Goal: Find specific page/section: Find specific page/section

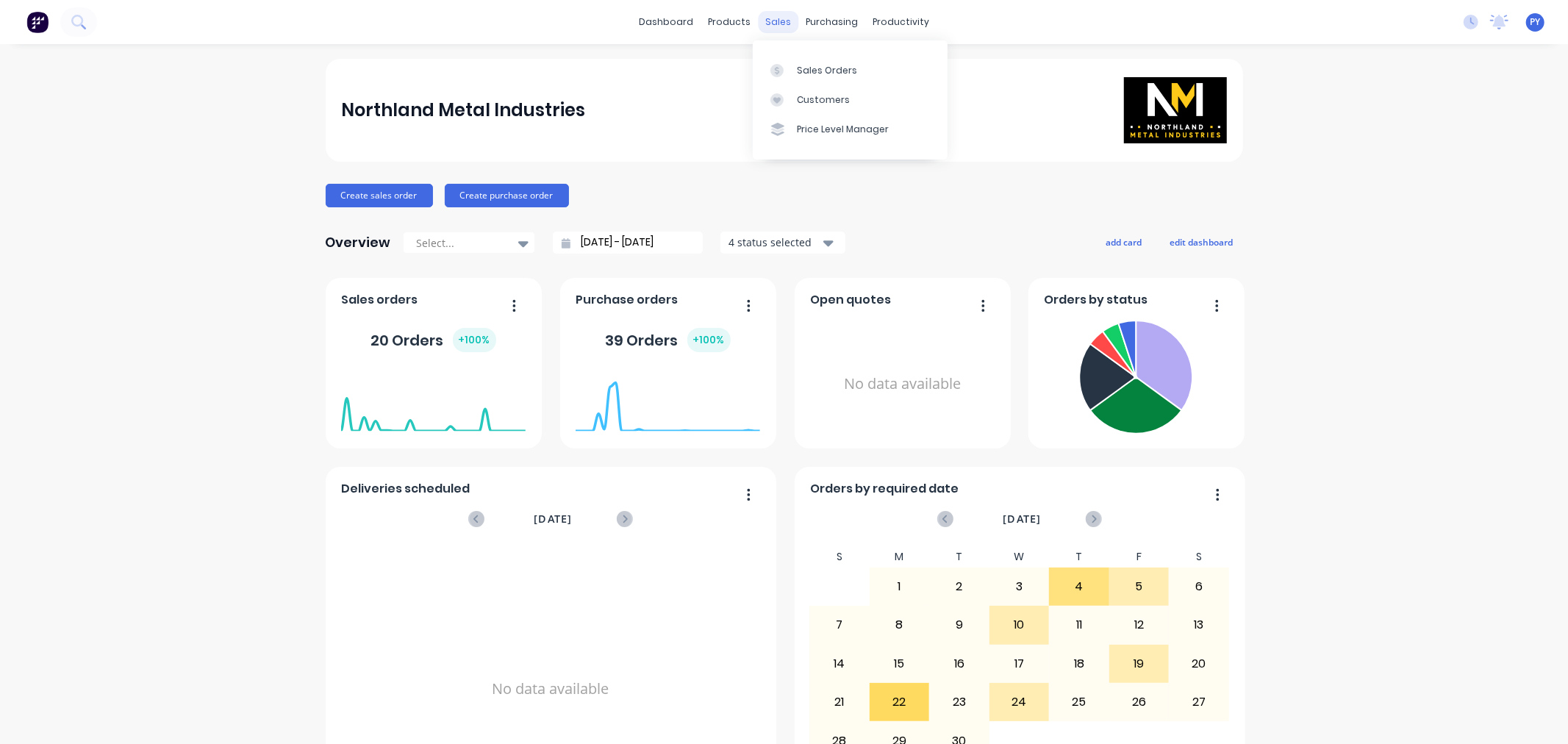
click at [767, 20] on div "sales" at bounding box center [778, 22] width 41 height 22
click at [815, 70] on div "Sales Orders" at bounding box center [827, 70] width 60 height 14
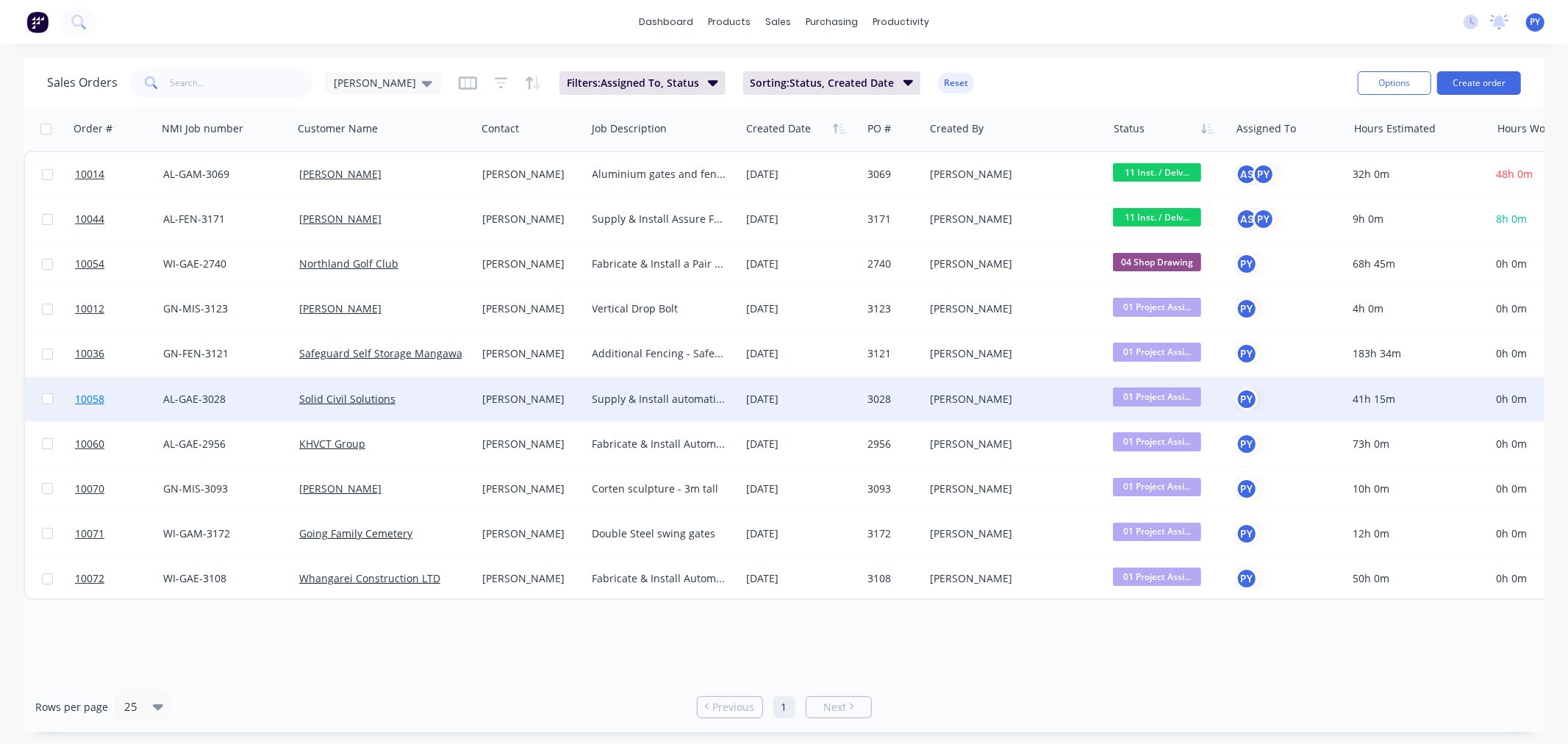
click at [86, 397] on span "10058" at bounding box center [89, 399] width 30 height 14
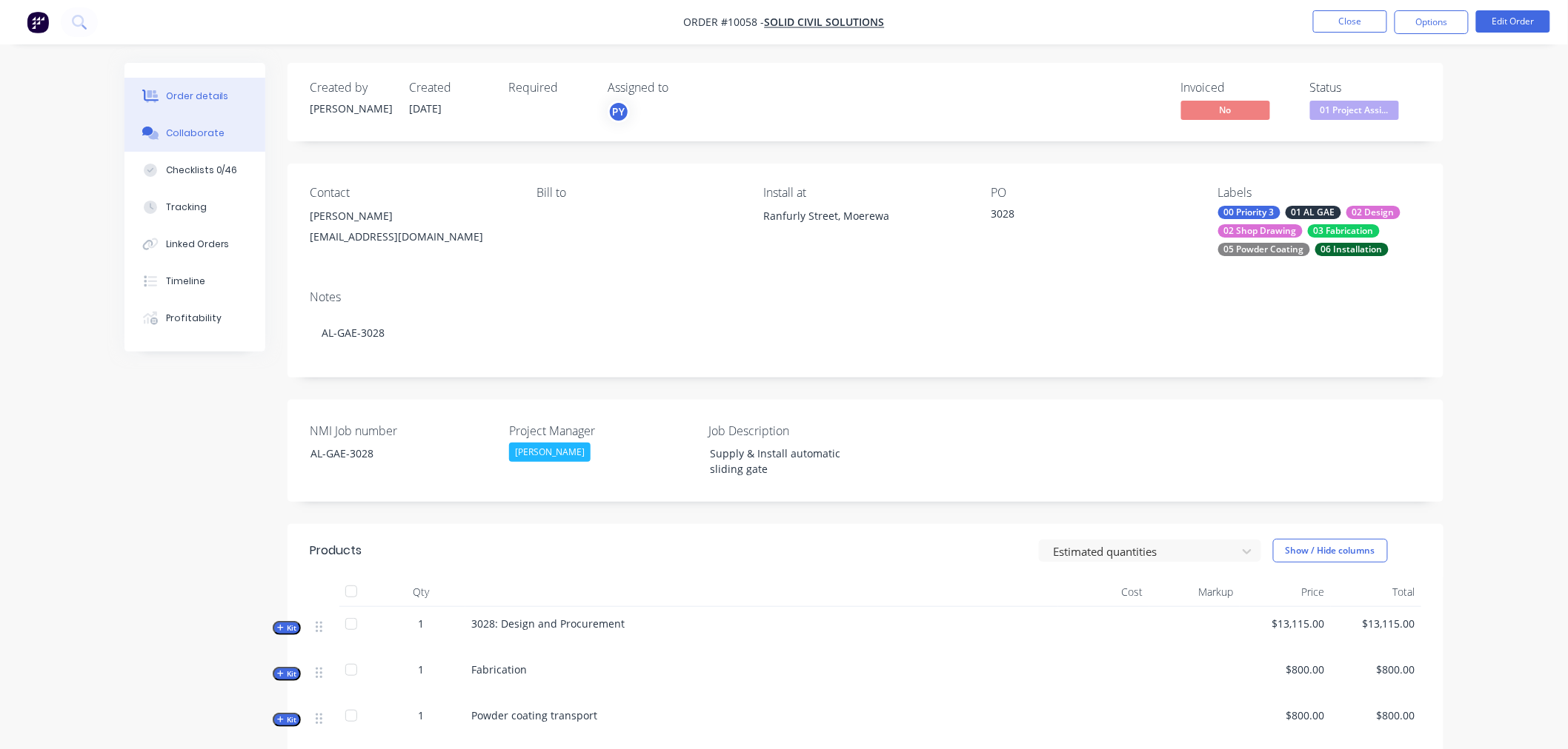
click at [185, 135] on div "Collaborate" at bounding box center [195, 133] width 58 height 14
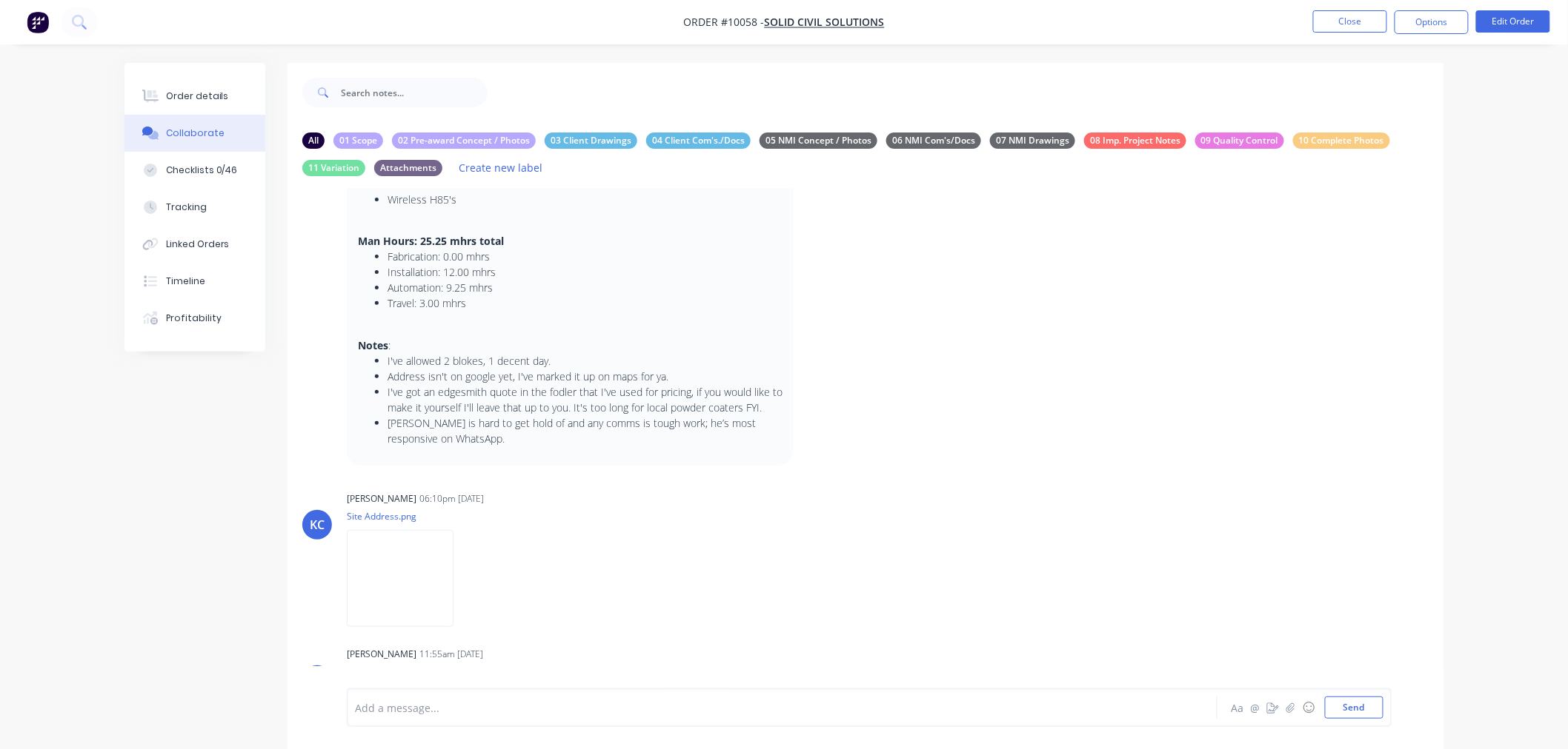
scroll to position [247, 0]
click at [400, 583] on img at bounding box center [400, 573] width 107 height 97
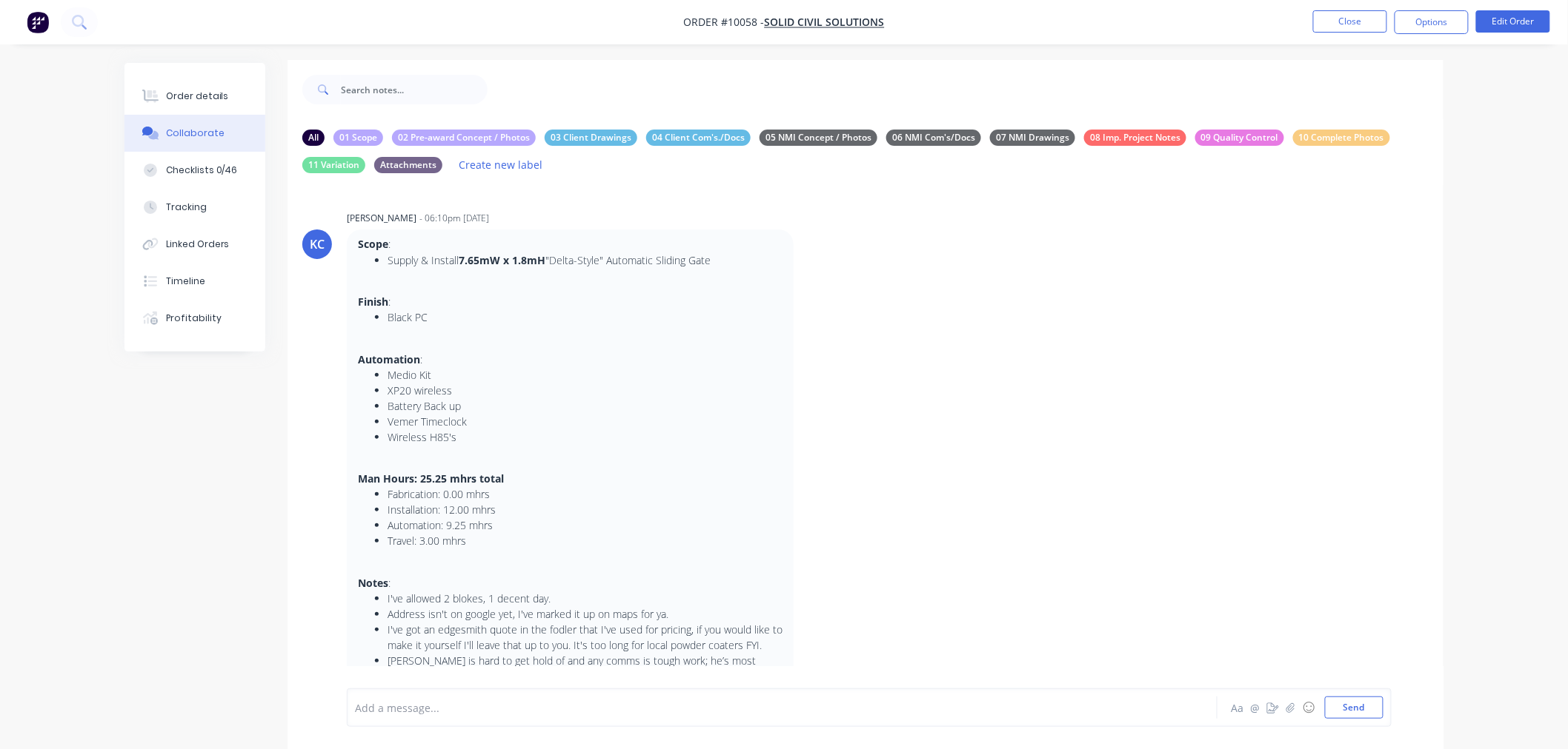
scroll to position [0, 0]
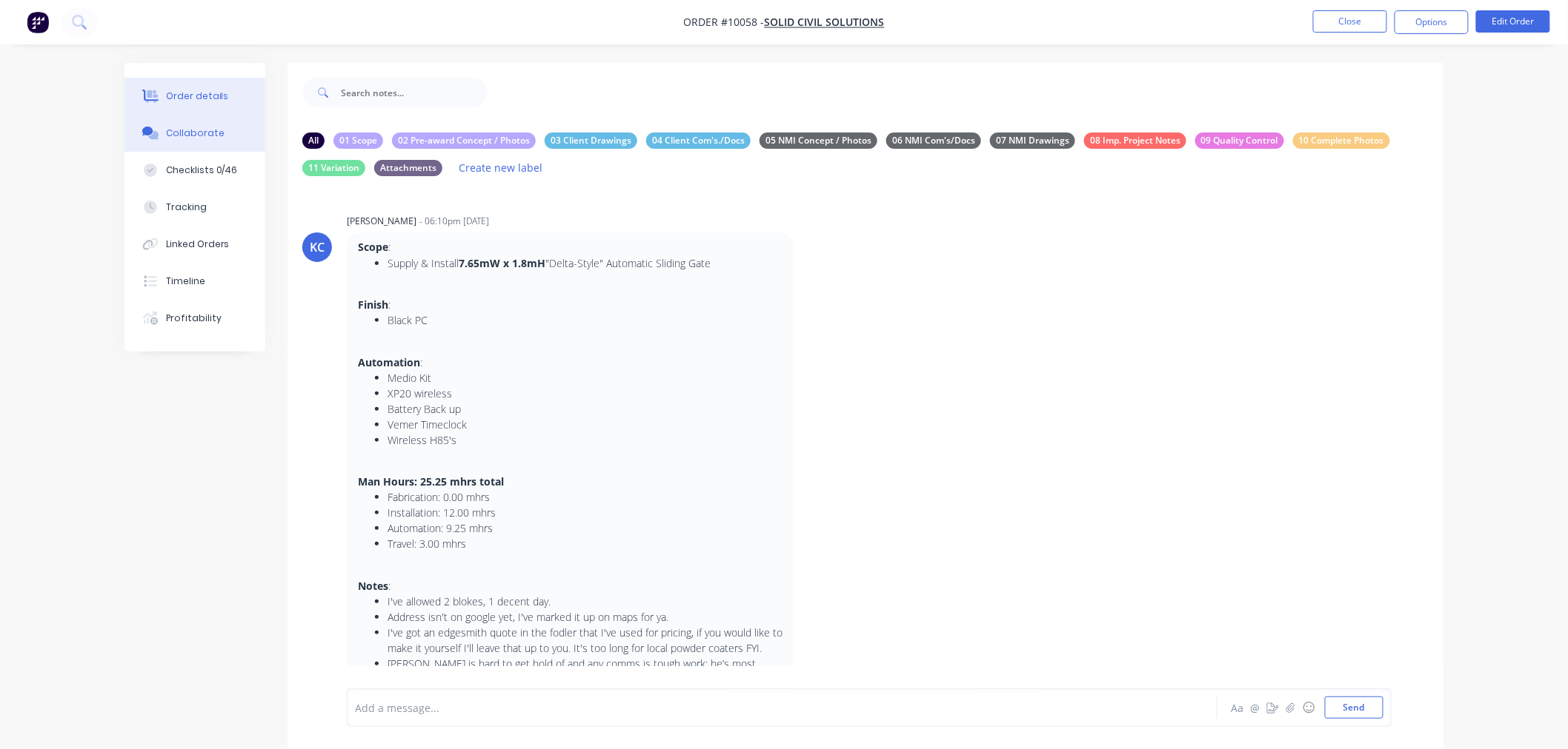
click at [175, 92] on div "Order details" at bounding box center [197, 97] width 63 height 14
